Goal: Task Accomplishment & Management: Use online tool/utility

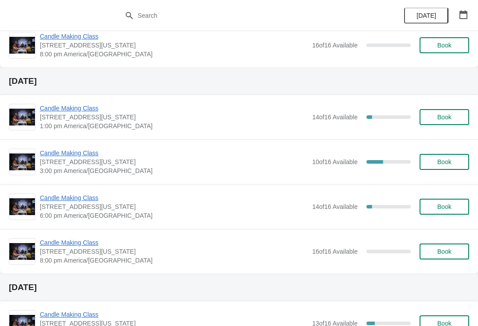
scroll to position [190, 0]
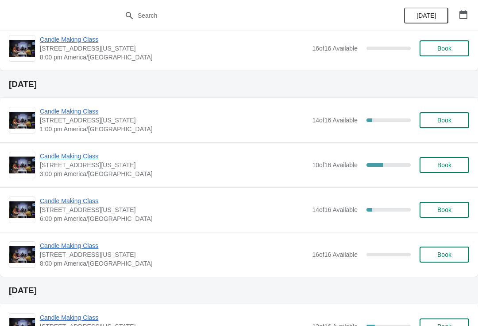
click at [60, 200] on span "Candle Making Class" at bounding box center [174, 200] width 268 height 9
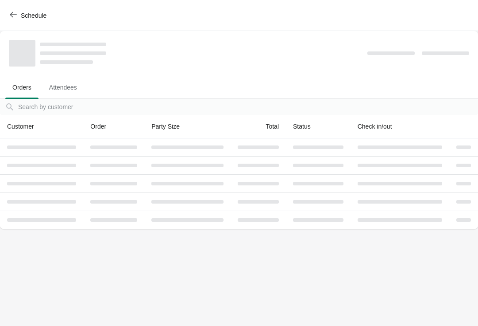
scroll to position [0, 0]
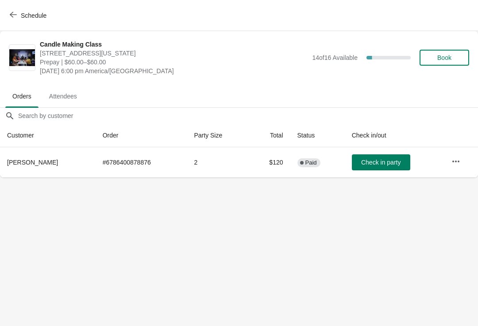
click at [3, 9] on div "Schedule" at bounding box center [239, 15] width 478 height 31
click at [16, 15] on icon "button" at bounding box center [13, 14] width 7 height 7
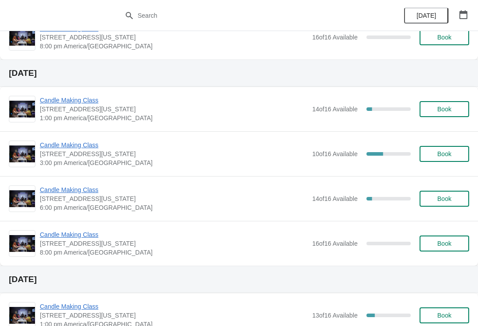
scroll to position [200, 0]
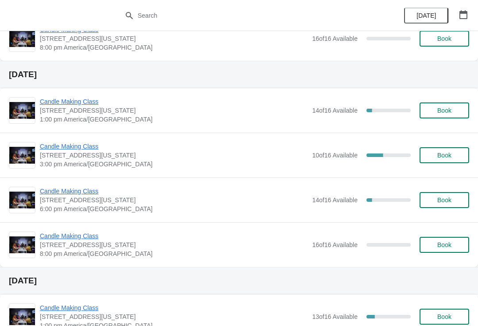
click at [68, 143] on span "Candle Making Class" at bounding box center [174, 146] width 268 height 9
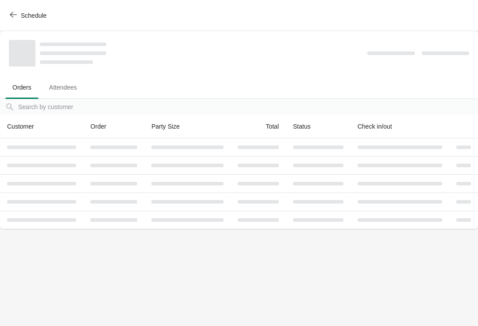
scroll to position [0, 0]
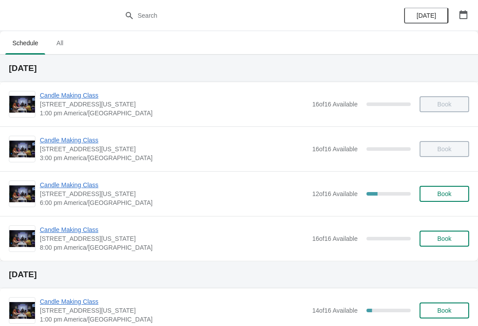
click at [470, 12] on button "button" at bounding box center [464, 15] width 16 height 16
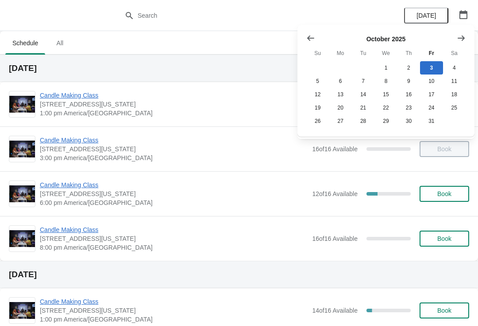
click at [308, 39] on icon "Show previous month, September 2025" at bounding box center [311, 38] width 9 height 9
click at [450, 105] on button "27" at bounding box center [454, 107] width 23 height 13
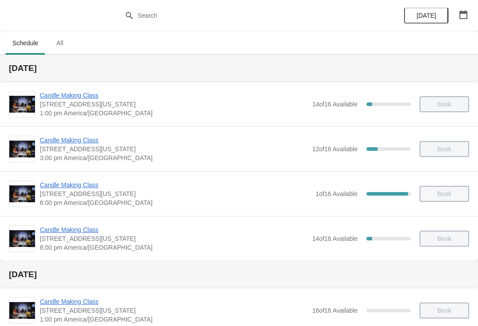
click at [68, 229] on span "Candle Making Class" at bounding box center [174, 229] width 268 height 9
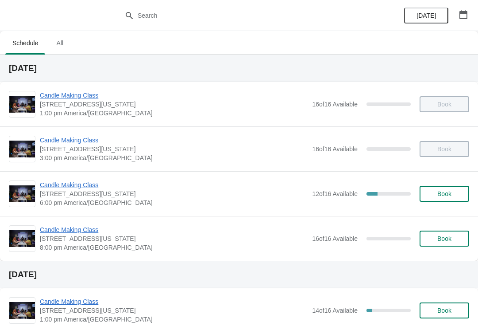
click at [456, 19] on button "button" at bounding box center [464, 15] width 16 height 16
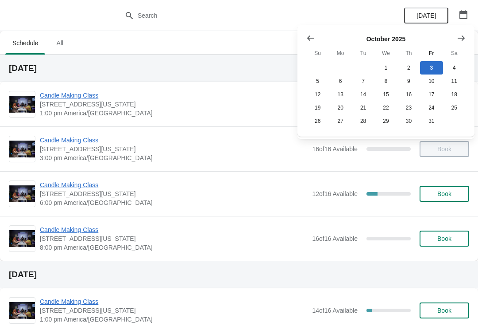
click at [318, 40] on button "Show previous month, September 2025" at bounding box center [311, 38] width 16 height 16
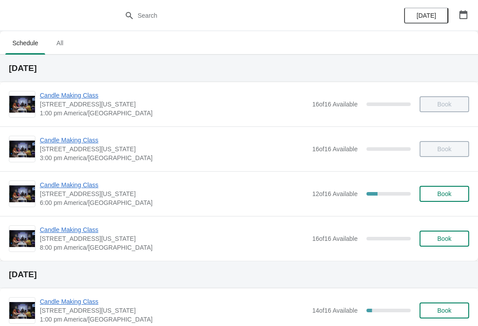
click at [471, 8] on button "button" at bounding box center [464, 15] width 16 height 16
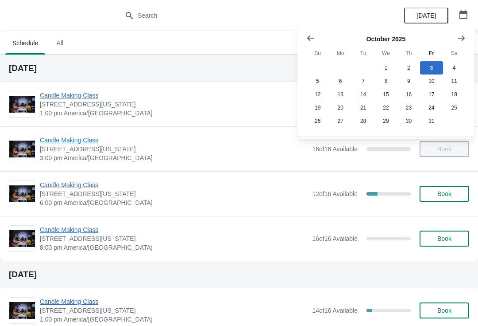
click at [313, 39] on icon "Show previous month, September 2025" at bounding box center [311, 38] width 9 height 9
click at [322, 127] on button "28" at bounding box center [318, 120] width 23 height 13
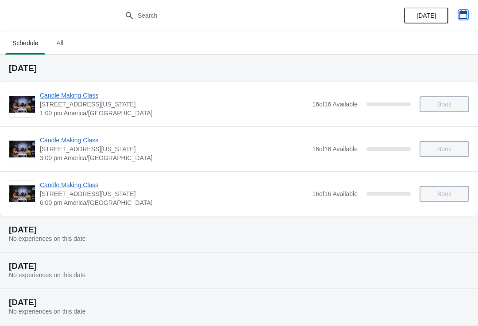
click at [463, 16] on icon "button" at bounding box center [463, 14] width 9 height 9
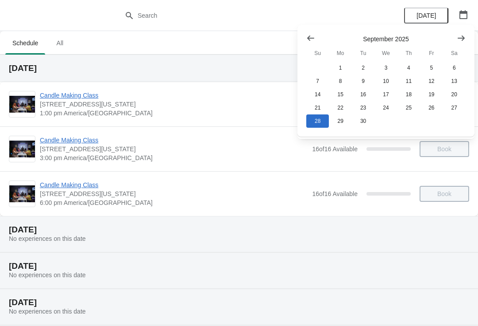
click at [434, 14] on span "[DATE]" at bounding box center [426, 15] width 19 height 7
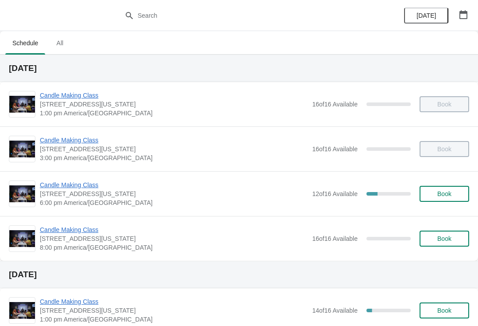
click at [78, 228] on span "Candle Making Class" at bounding box center [174, 229] width 268 height 9
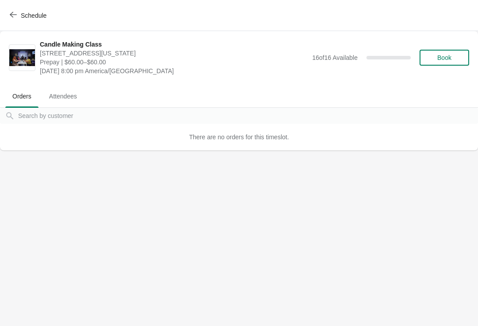
click at [16, 17] on icon "button" at bounding box center [13, 14] width 7 height 7
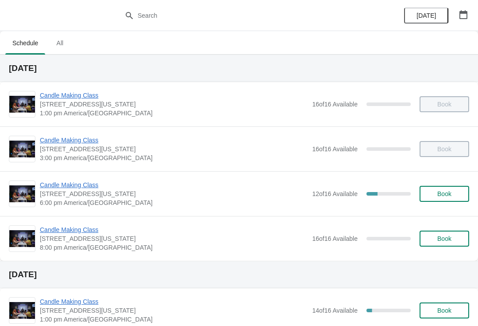
click at [63, 184] on span "Candle Making Class" at bounding box center [174, 184] width 268 height 9
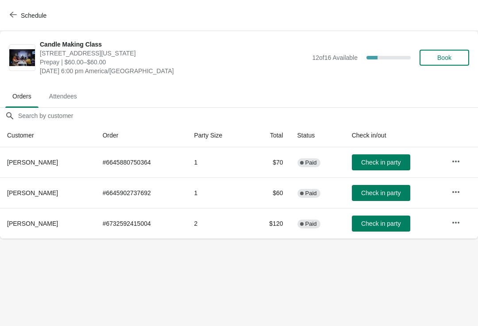
click at [383, 194] on span "Check in party" at bounding box center [380, 192] width 39 height 7
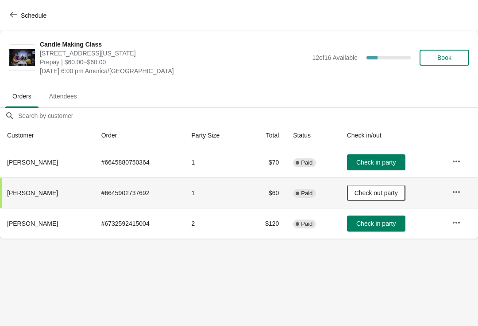
click at [396, 159] on span "Check in party" at bounding box center [376, 162] width 39 height 7
